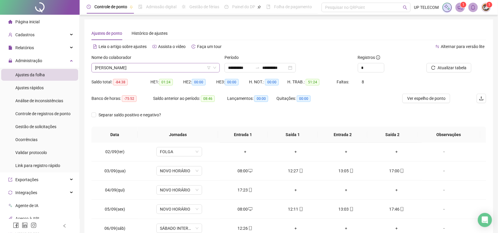
click at [151, 68] on span "[PERSON_NAME]" at bounding box center [155, 67] width 121 height 9
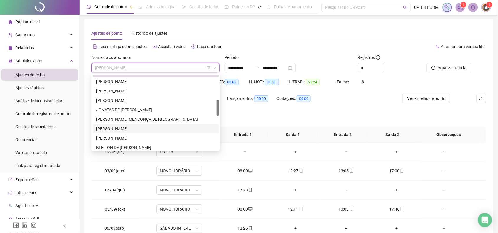
scroll to position [148, 0]
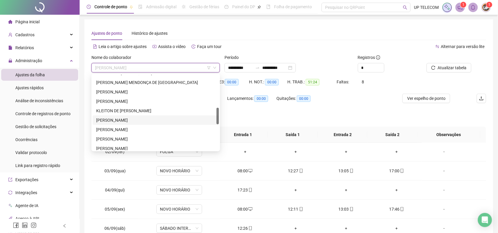
click at [120, 119] on div "[PERSON_NAME]" at bounding box center [155, 120] width 119 height 6
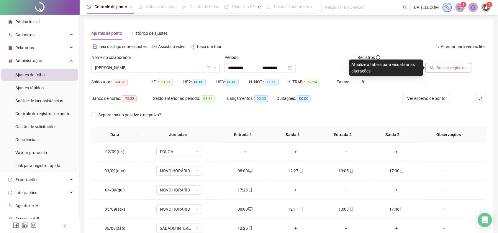
click at [451, 68] on span "Buscar registros" at bounding box center [452, 68] width 30 height 6
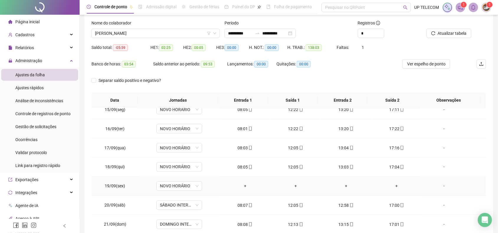
scroll to position [68, 0]
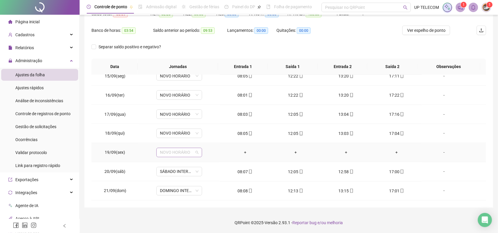
click at [179, 153] on span "NOVO HORÁRIO" at bounding box center [179, 152] width 39 height 9
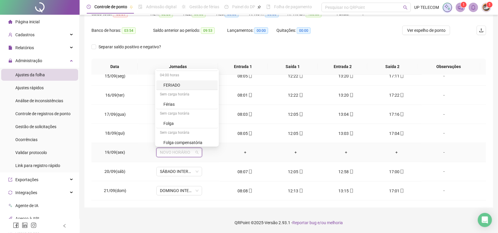
scroll to position [184, 0]
click at [171, 108] on div "Folga" at bounding box center [188, 111] width 51 height 6
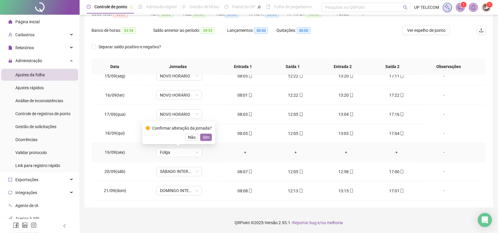
click at [200, 137] on button "Sim" at bounding box center [206, 137] width 12 height 7
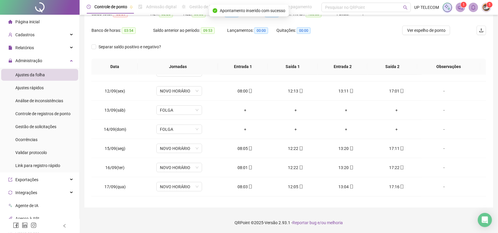
scroll to position [0, 0]
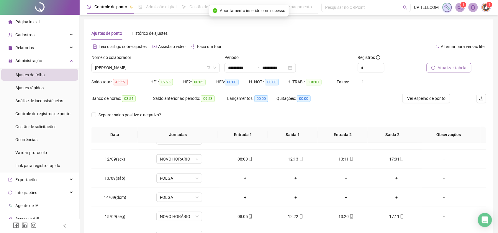
click at [448, 66] on span "Atualizar tabela" at bounding box center [452, 68] width 29 height 6
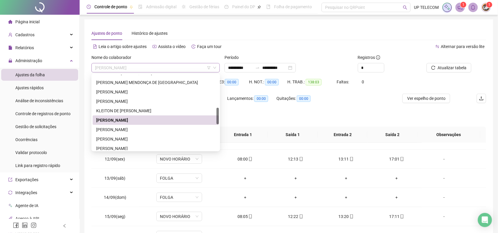
click at [135, 68] on span "[PERSON_NAME]" at bounding box center [155, 67] width 121 height 9
click at [146, 83] on div "[PERSON_NAME] MENDONÇA DE [GEOGRAPHIC_DATA]" at bounding box center [155, 82] width 119 height 6
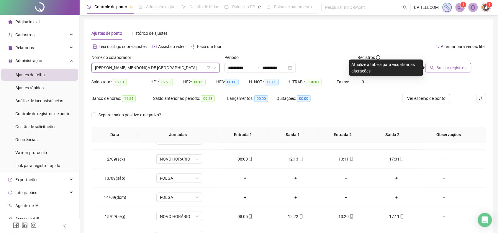
click at [460, 67] on span "Buscar registros" at bounding box center [452, 68] width 30 height 6
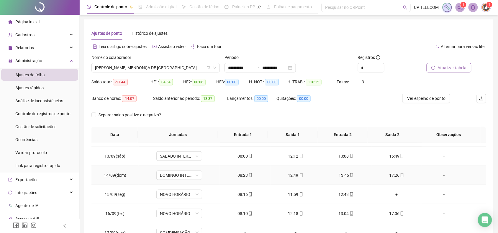
scroll to position [241, 0]
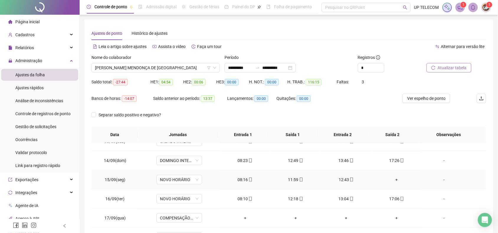
click at [389, 181] on div "+" at bounding box center [396, 180] width 41 height 6
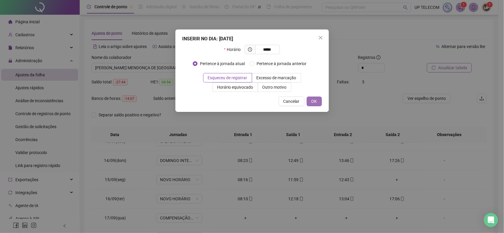
type input "*****"
click at [317, 99] on button "OK" at bounding box center [314, 101] width 15 height 9
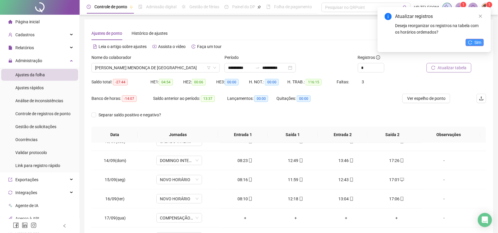
click at [469, 40] on button "Sim" at bounding box center [475, 42] width 18 height 7
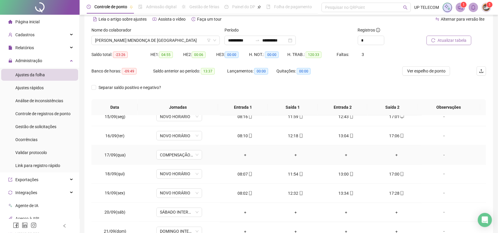
scroll to position [68, 0]
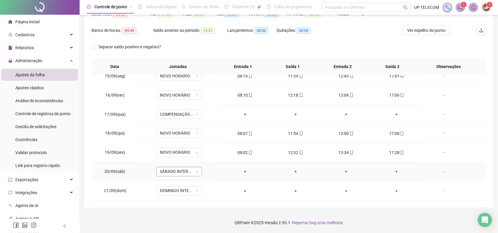
click at [174, 172] on span "SÁBADO INTERMITENTE" at bounding box center [179, 172] width 39 height 9
click at [166, 151] on div "Folga" at bounding box center [188, 149] width 51 height 6
click at [203, 155] on span "Sim" at bounding box center [206, 156] width 7 height 6
click at [160, 189] on span "DOMINGO INTERMITENTE" at bounding box center [179, 191] width 39 height 9
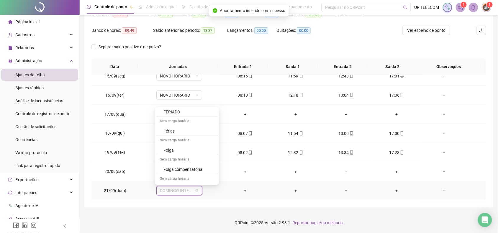
scroll to position [184, 0]
click at [173, 149] on div "Folga" at bounding box center [188, 149] width 51 height 6
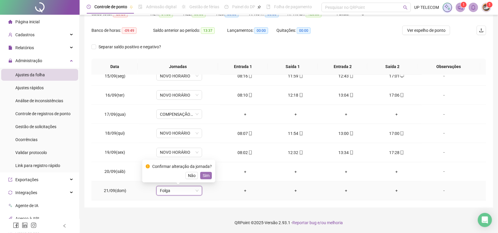
click at [200, 175] on button "Sim" at bounding box center [206, 175] width 12 height 7
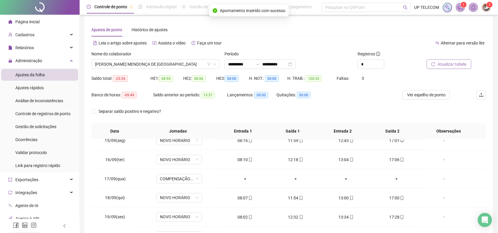
scroll to position [0, 0]
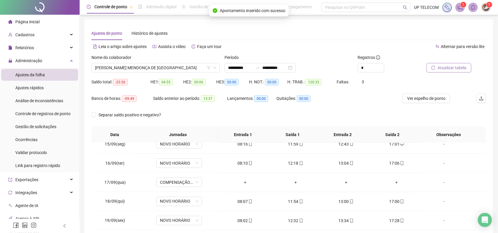
click at [429, 68] on button "Atualizar tabela" at bounding box center [449, 67] width 45 height 9
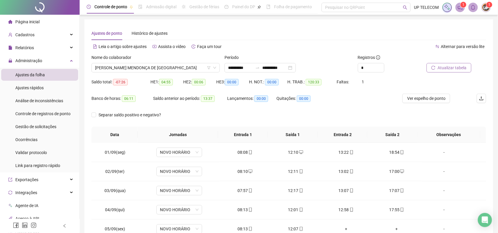
click at [446, 65] on span "Atualizar tabela" at bounding box center [452, 68] width 29 height 6
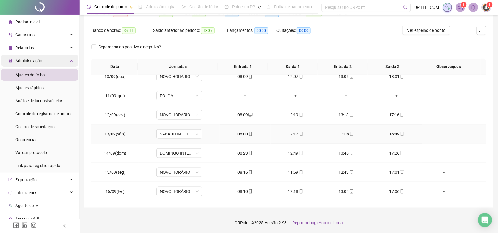
scroll to position [167, 0]
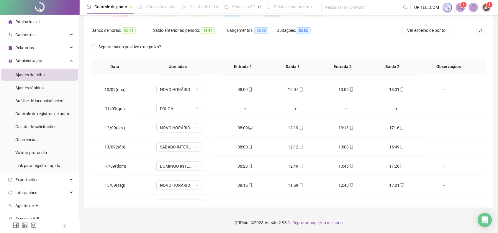
click at [32, 18] on div "Página inicial" at bounding box center [23, 22] width 31 height 12
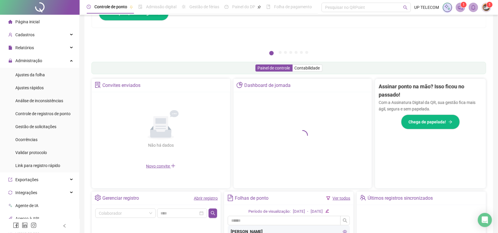
scroll to position [68, 0]
